Goal: Transaction & Acquisition: Obtain resource

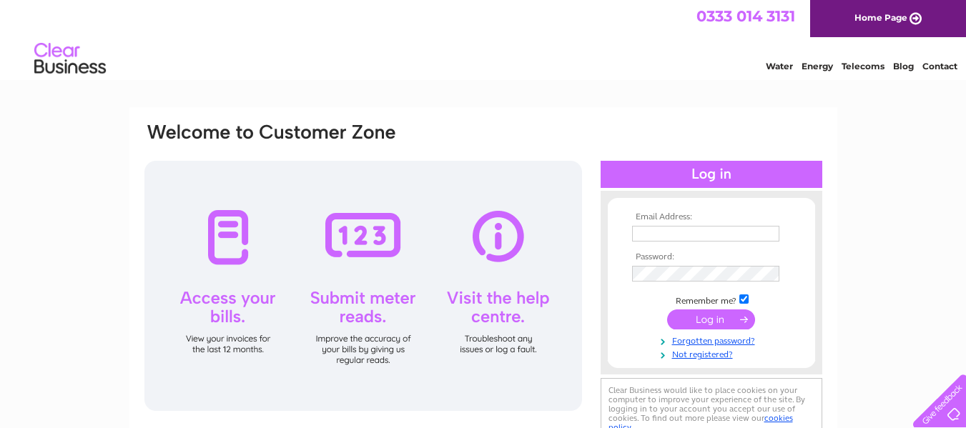
type input "info@eracare.co.uk"
drag, startPoint x: 707, startPoint y: 324, endPoint x: 701, endPoint y: 334, distance: 11.5
click at [705, 327] on input "submit" at bounding box center [711, 319] width 88 height 20
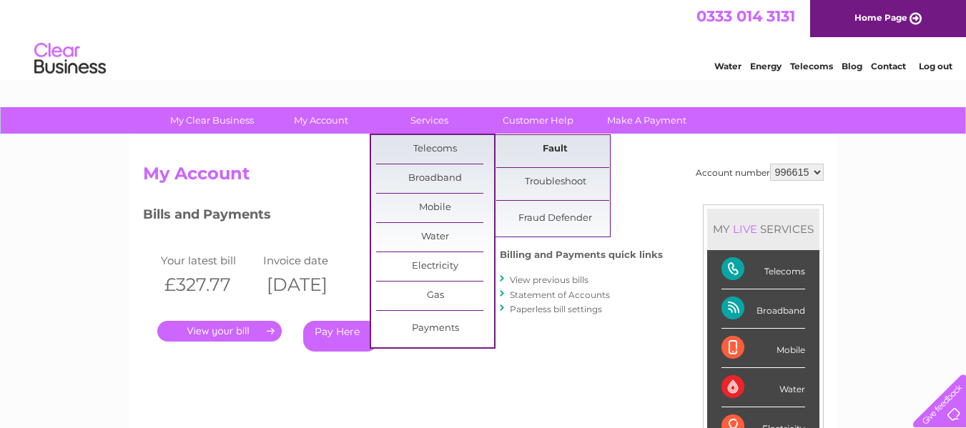
click at [555, 153] on link "Fault" at bounding box center [555, 149] width 118 height 29
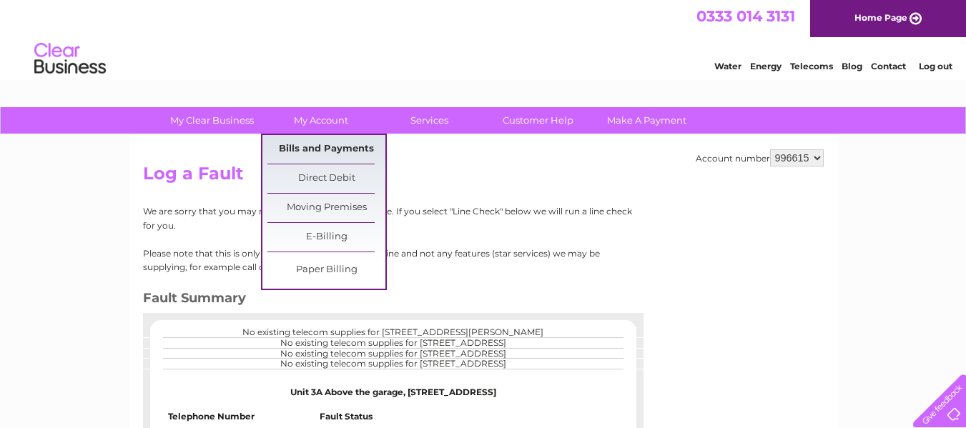
click at [344, 149] on link "Bills and Payments" at bounding box center [326, 149] width 118 height 29
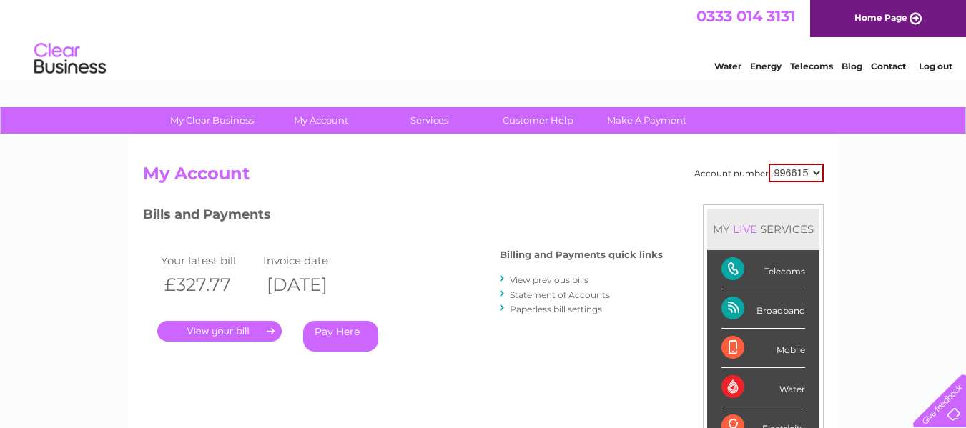
click at [254, 326] on link "." at bounding box center [219, 331] width 124 height 21
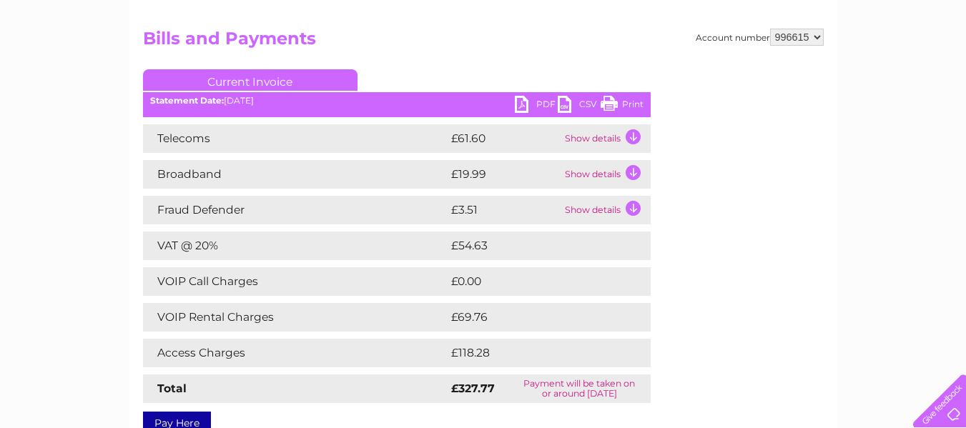
scroll to position [214, 0]
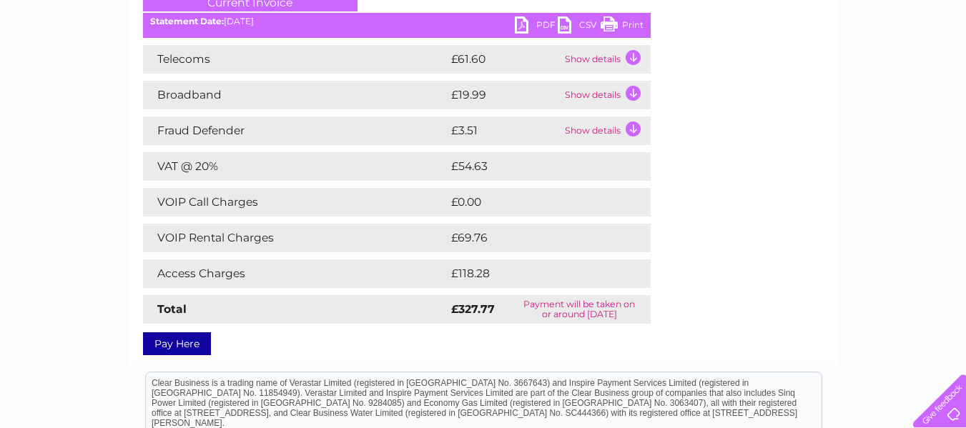
click at [603, 130] on td "Show details" at bounding box center [605, 130] width 89 height 29
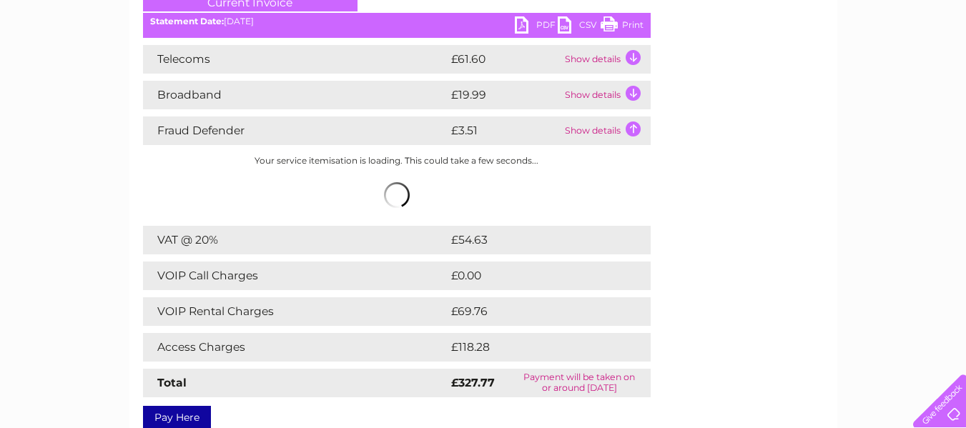
click at [603, 130] on td "Show details" at bounding box center [605, 130] width 89 height 29
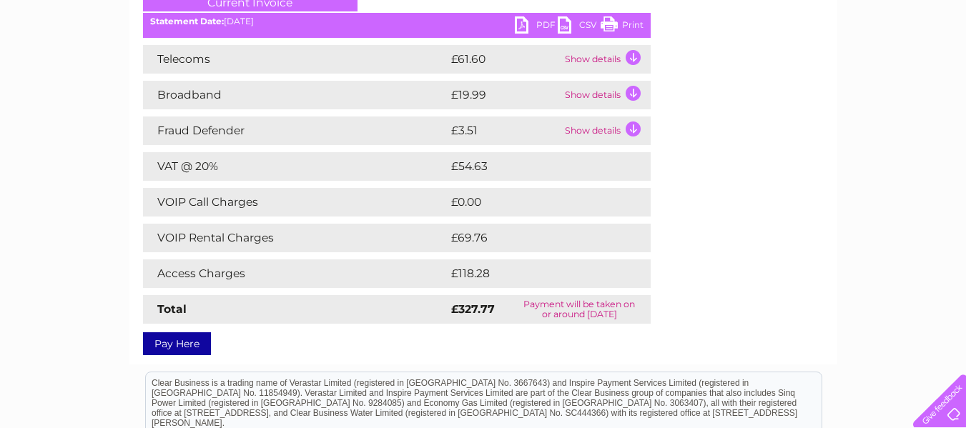
click at [610, 94] on td "Show details" at bounding box center [605, 95] width 89 height 29
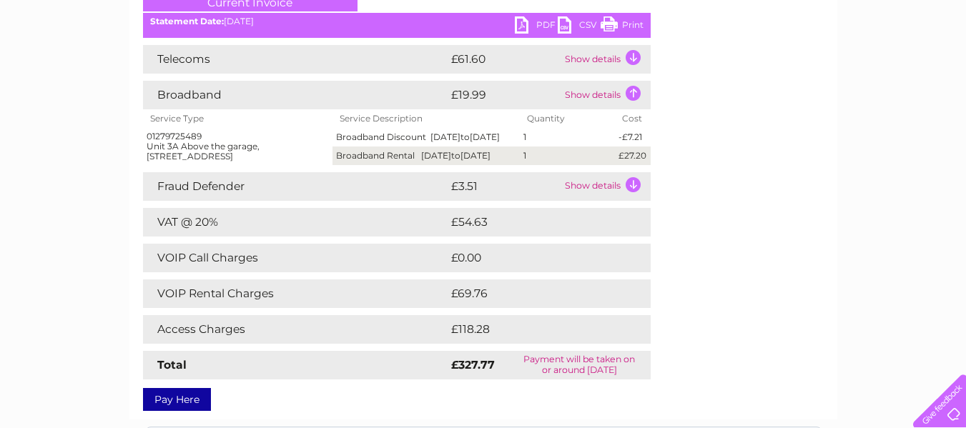
click at [610, 94] on td "Show details" at bounding box center [605, 95] width 89 height 29
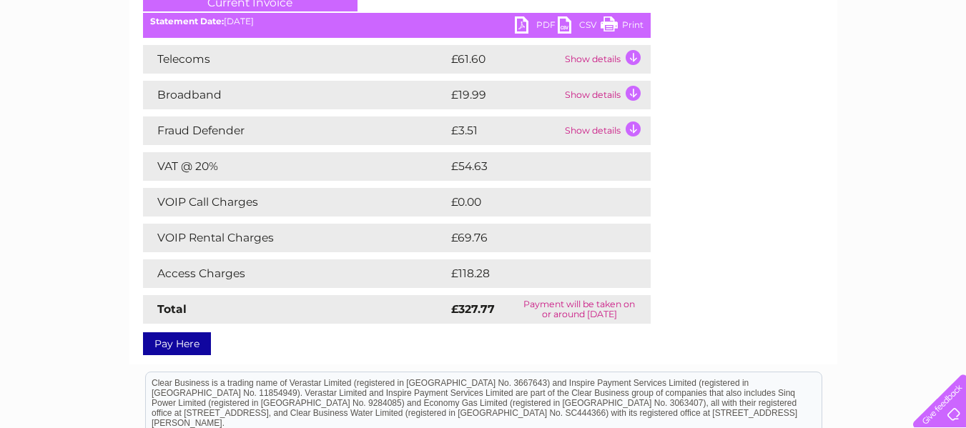
click at [601, 58] on td "Show details" at bounding box center [605, 59] width 89 height 29
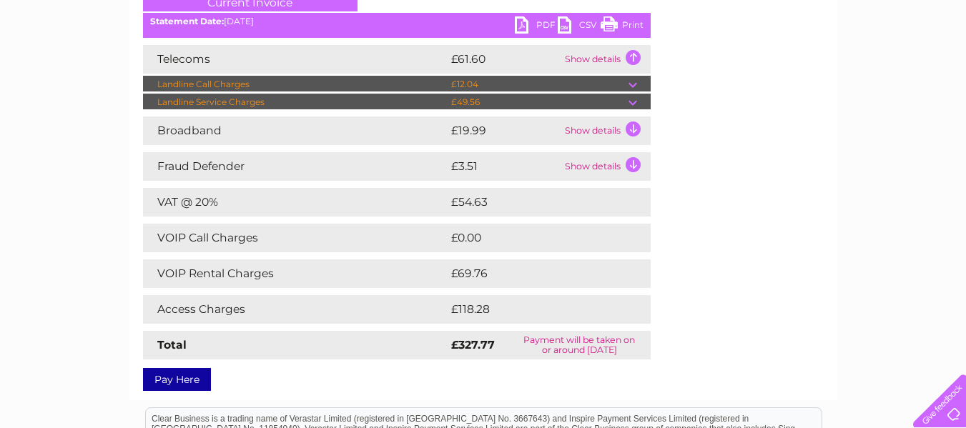
click at [601, 58] on td "Show details" at bounding box center [605, 59] width 89 height 29
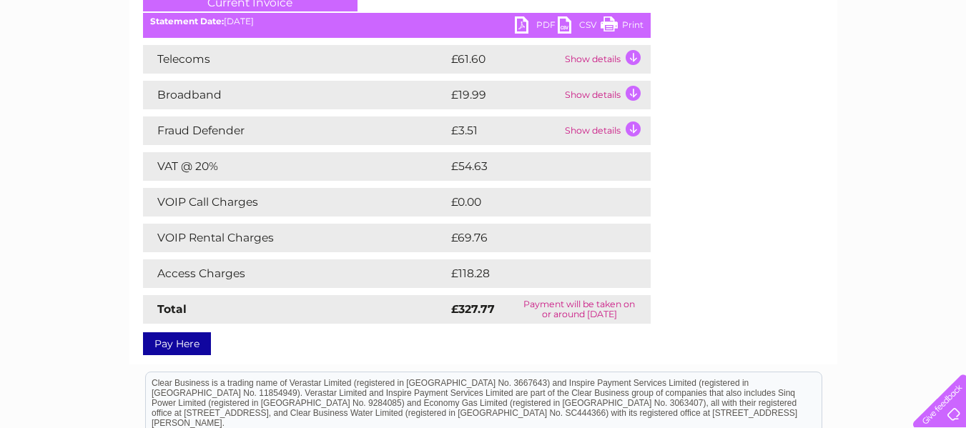
click at [632, 60] on td "Show details" at bounding box center [605, 59] width 89 height 29
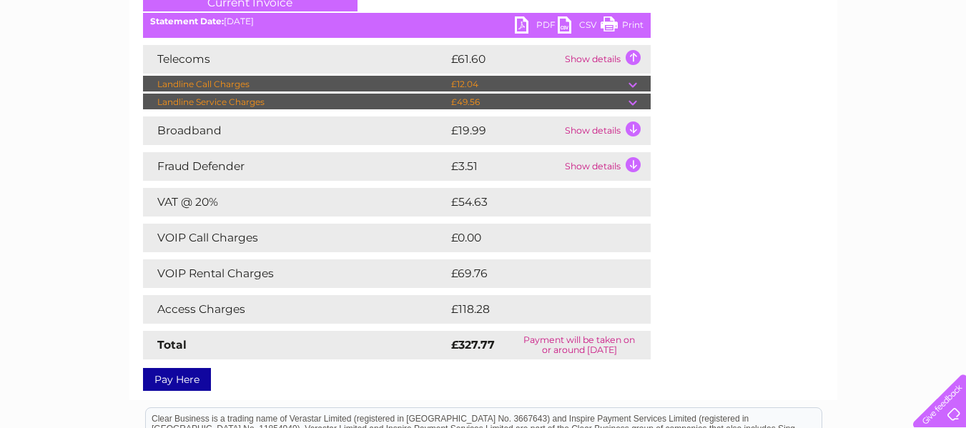
click at [632, 60] on td "Show details" at bounding box center [605, 59] width 89 height 29
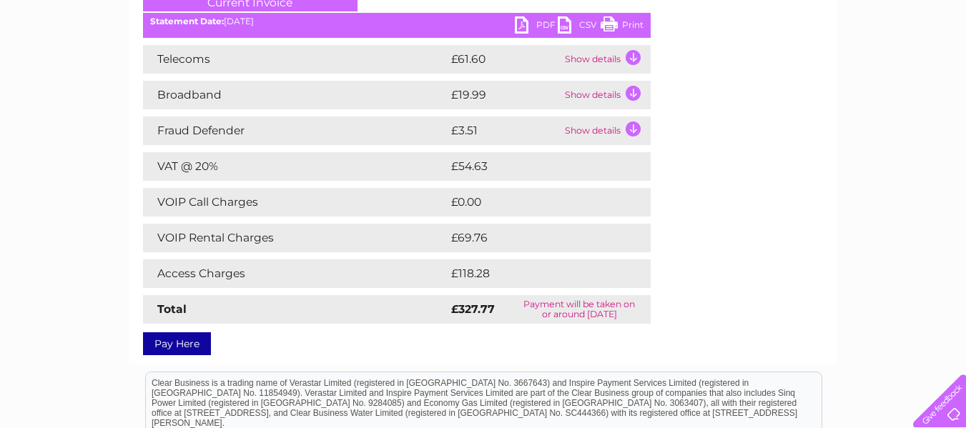
click at [527, 24] on link "PDF" at bounding box center [536, 26] width 43 height 21
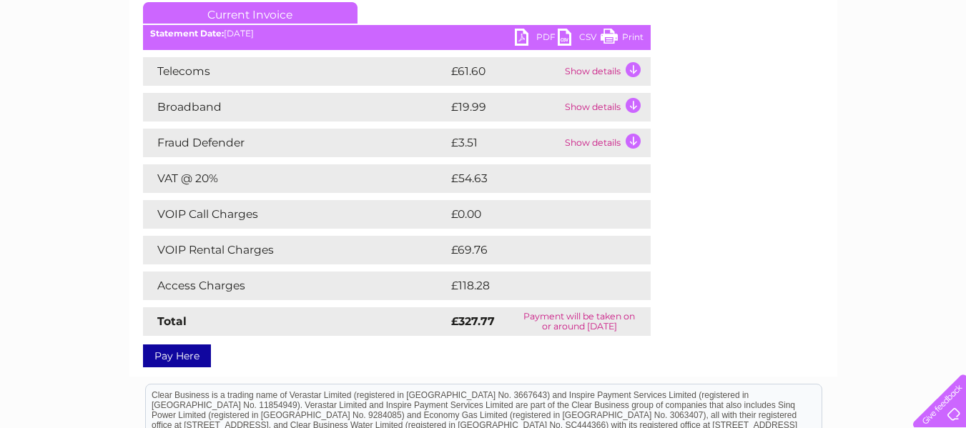
scroll to position [71, 0]
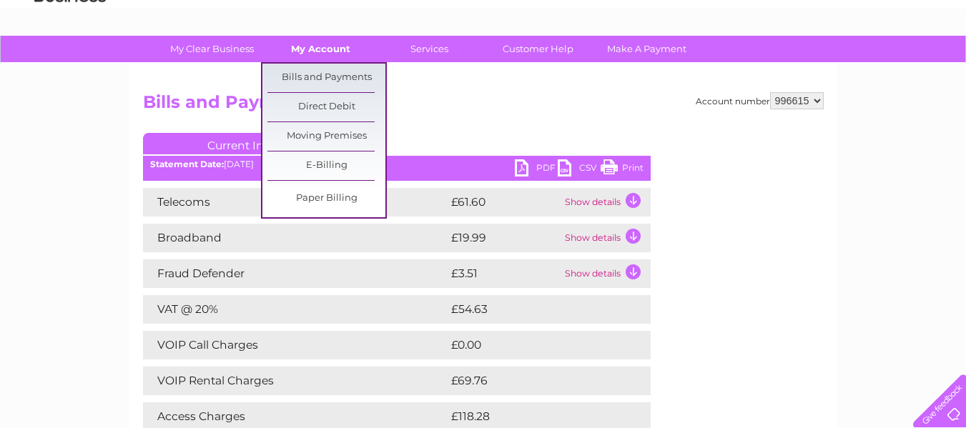
click at [316, 44] on link "My Account" at bounding box center [321, 49] width 118 height 26
